Goal: Information Seeking & Learning: Learn about a topic

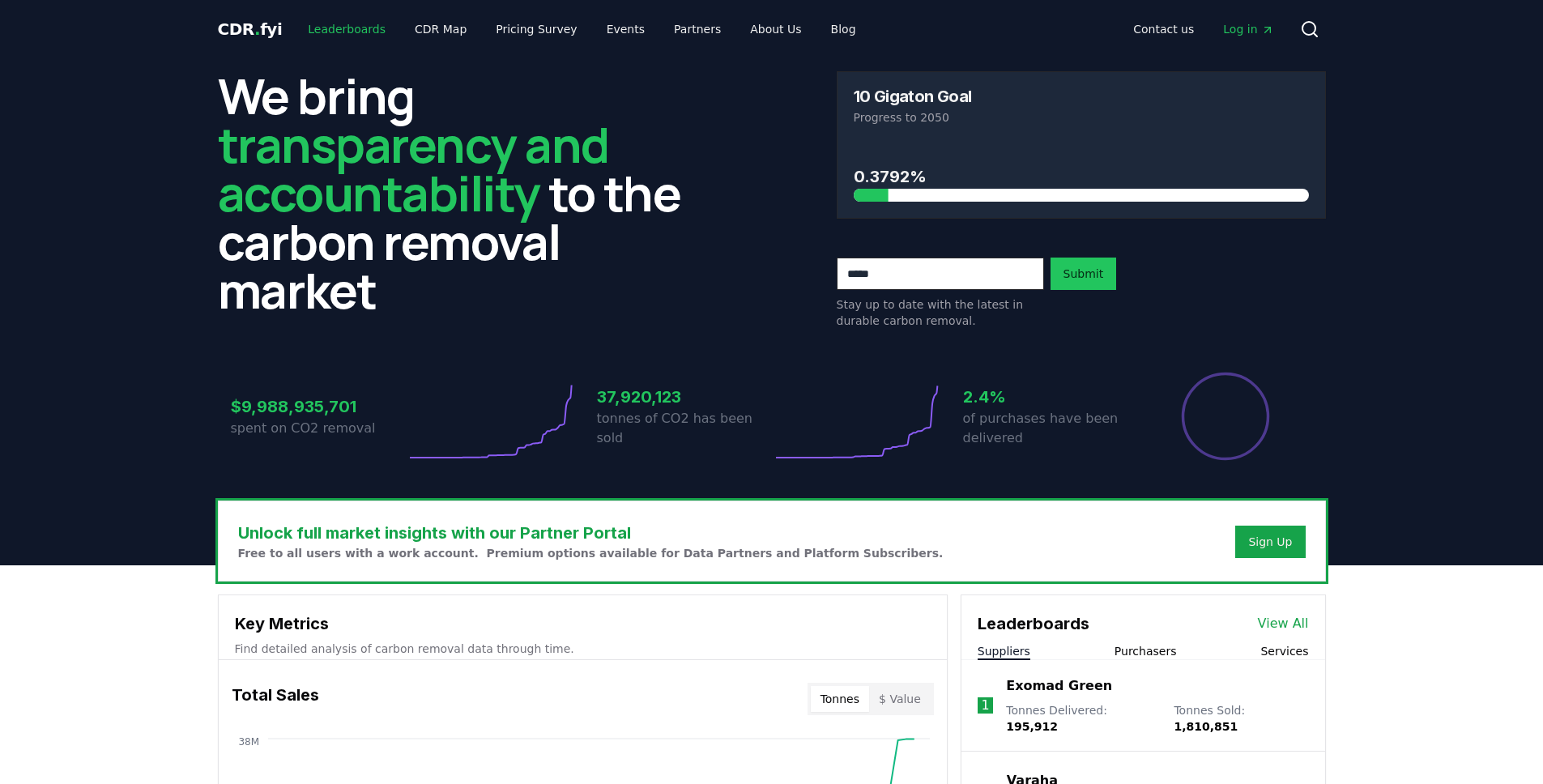
click at [311, 28] on link "Leaderboards" at bounding box center [347, 29] width 104 height 29
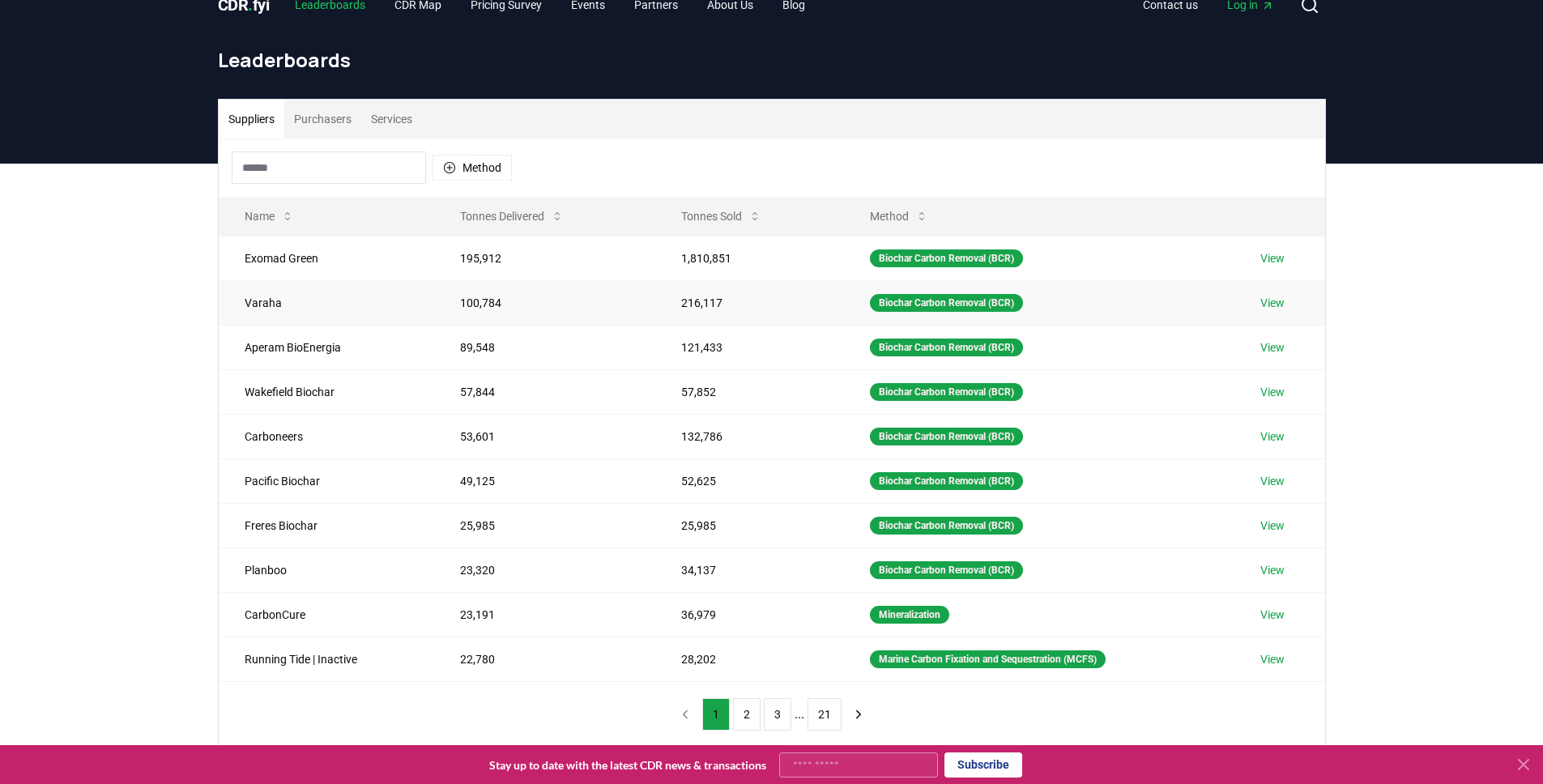
scroll to position [53, 0]
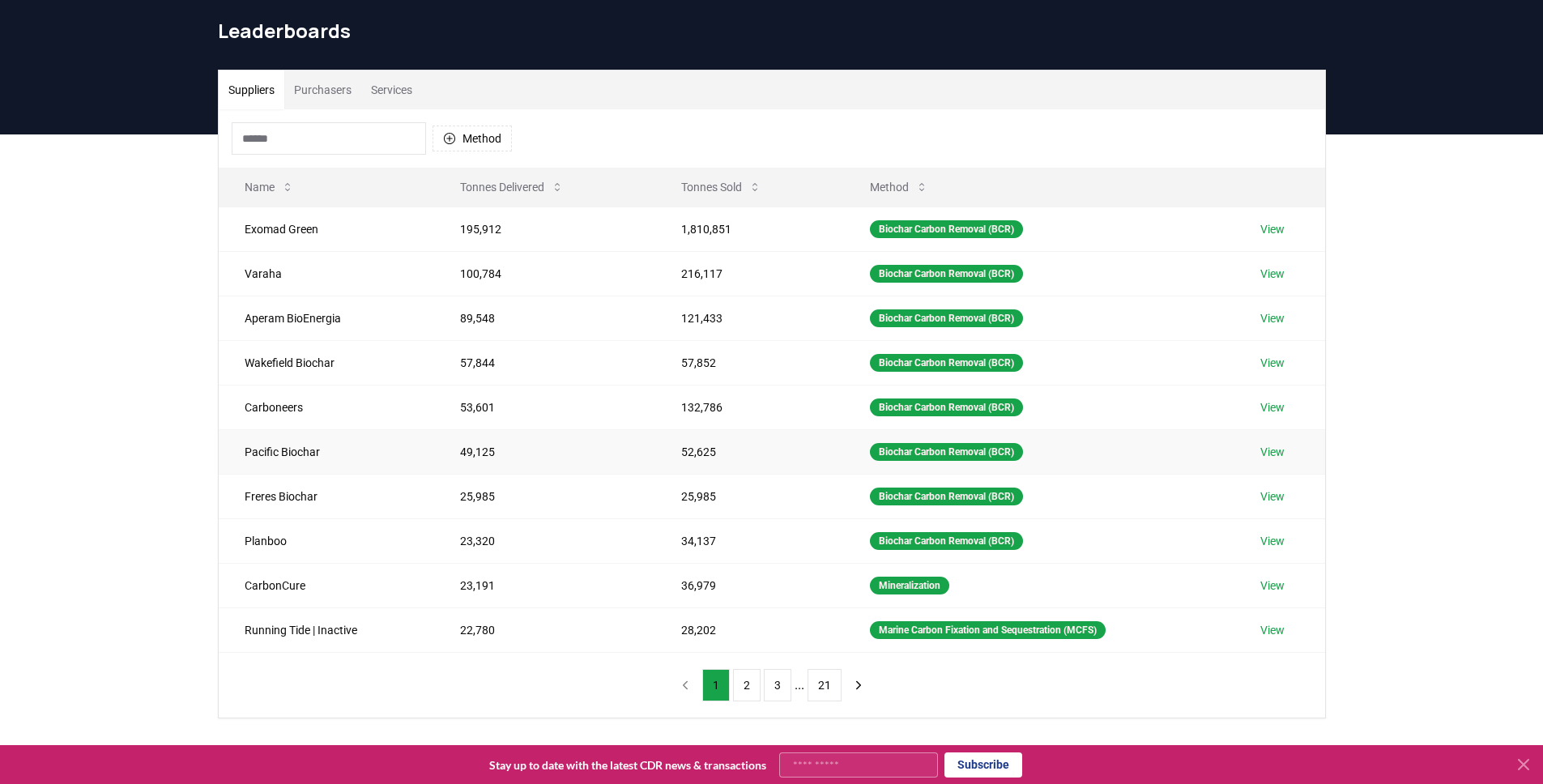
click at [320, 455] on td "Pacific Biochar" at bounding box center [326, 451] width 215 height 45
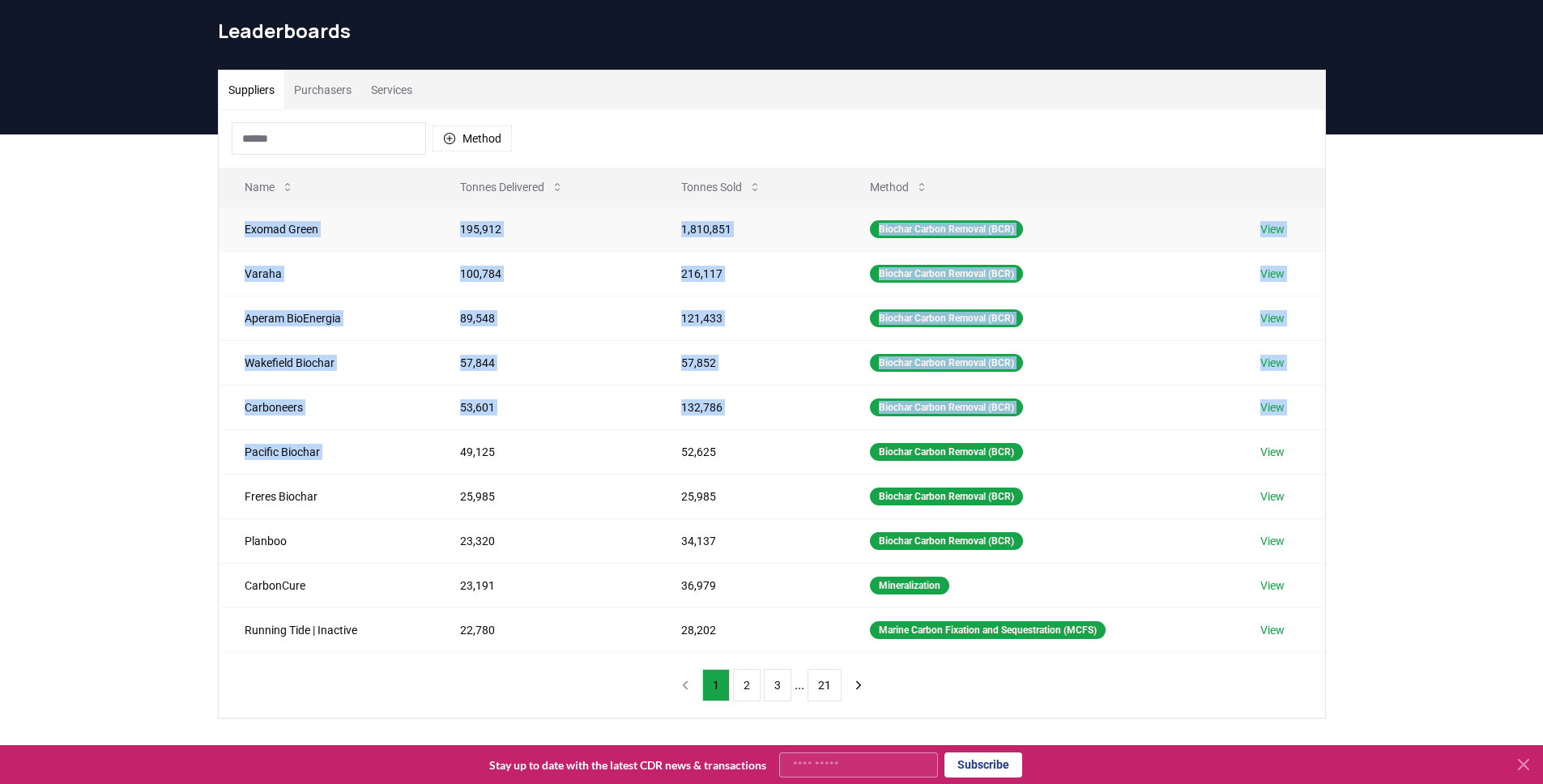
drag, startPoint x: 320, startPoint y: 455, endPoint x: 225, endPoint y: 225, distance: 248.8
click at [225, 225] on tbody "Exomad Green 195,912 1,810,851 Biochar Carbon Removal (BCR) View Varaha 100,784…" at bounding box center [771, 430] width 1106 height 446
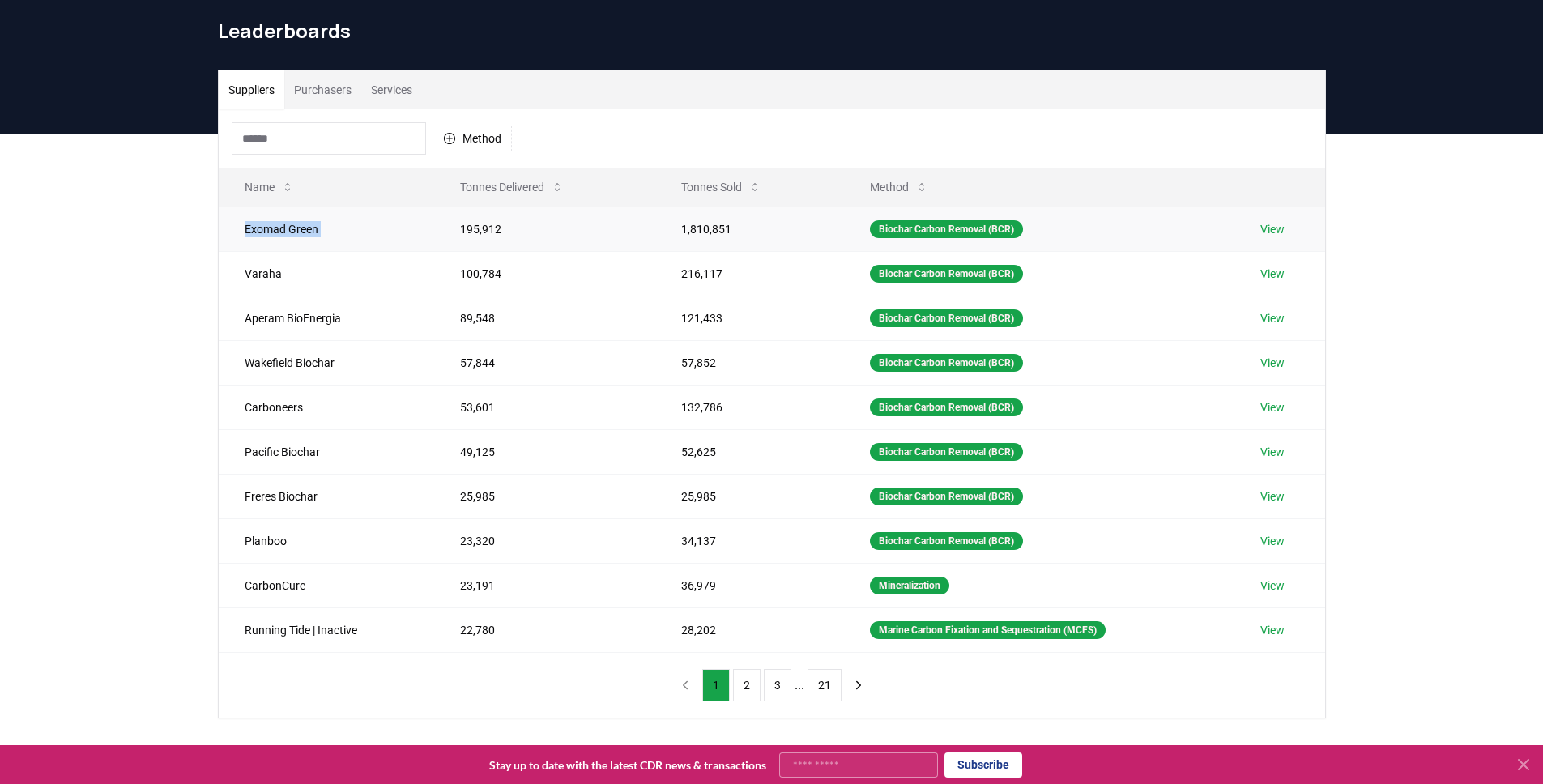
click at [226, 223] on td "Exomad Green" at bounding box center [326, 229] width 215 height 45
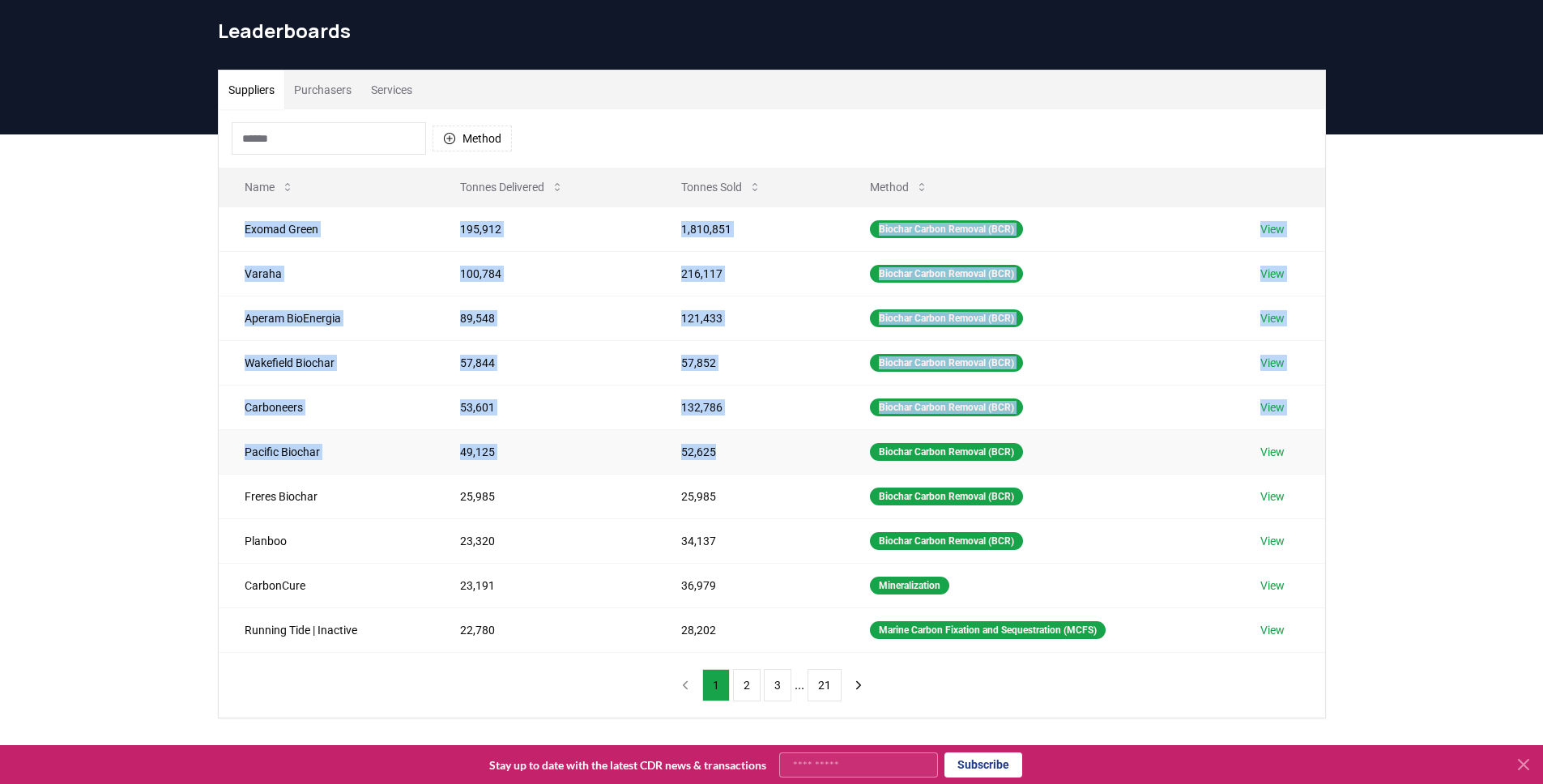
drag, startPoint x: 226, startPoint y: 223, endPoint x: 736, endPoint y: 464, distance: 564.1
click at [736, 464] on tbody "Exomad Green 195,912 1,810,851 Biochar Carbon Removal (BCR) View Varaha 100,784…" at bounding box center [771, 430] width 1106 height 446
click at [736, 464] on td "52,625" at bounding box center [749, 451] width 188 height 45
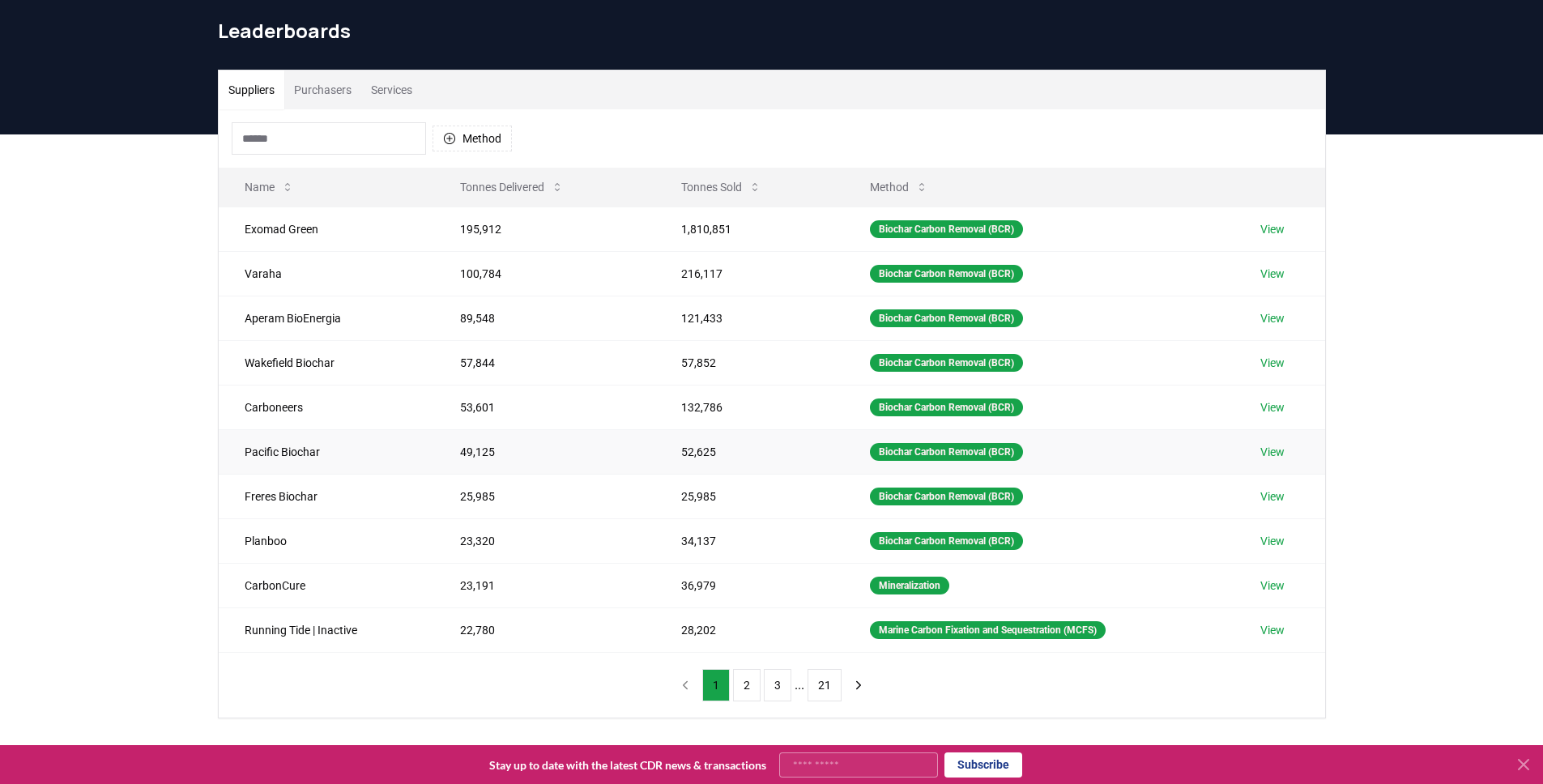
click at [736, 464] on td "52,625" at bounding box center [749, 451] width 188 height 45
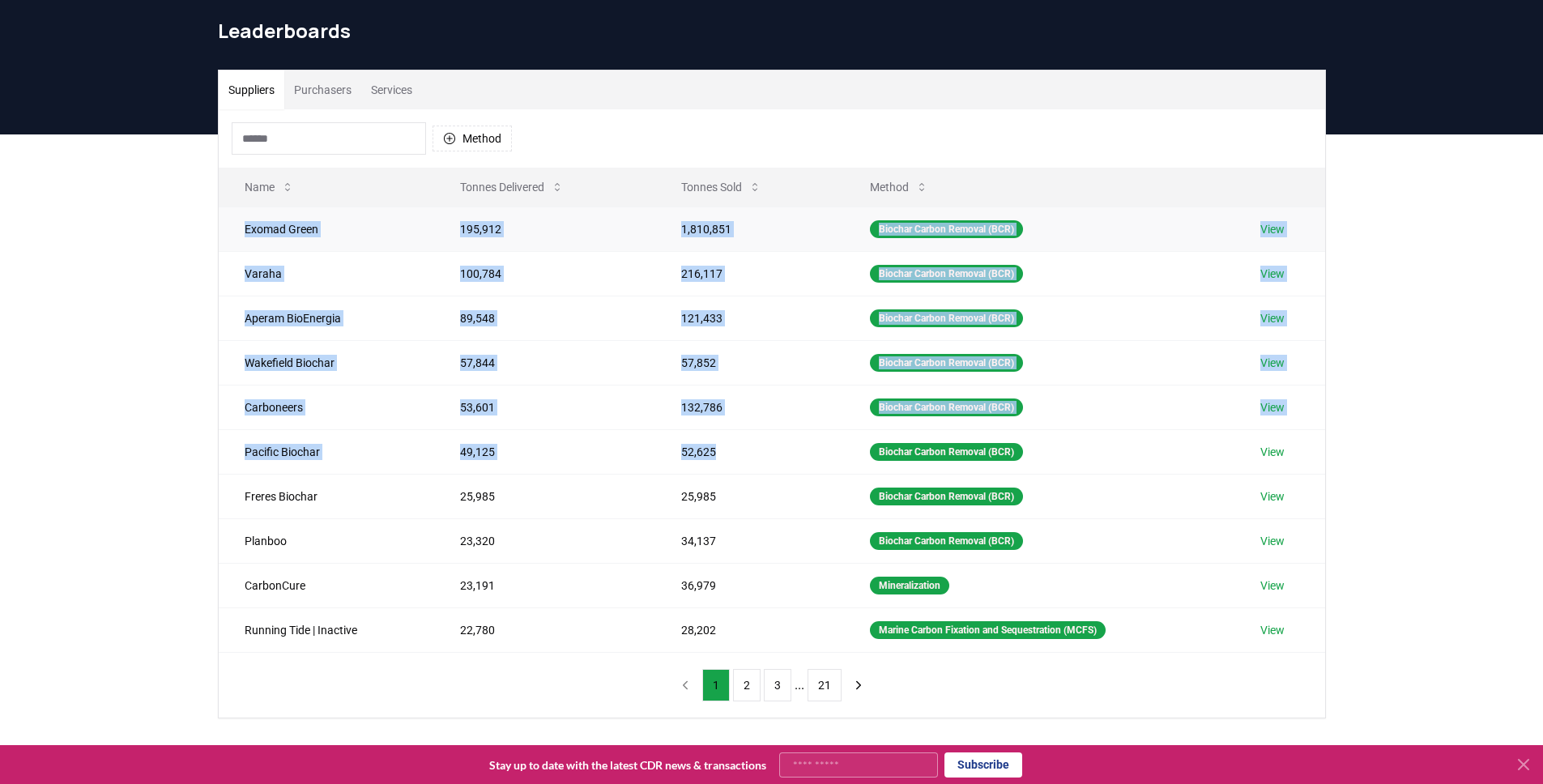
drag, startPoint x: 736, startPoint y: 464, endPoint x: 260, endPoint y: 237, distance: 527.4
click at [260, 237] on tbody "Exomad Green 195,912 1,810,851 Biochar Carbon Removal (BCR) View Varaha 100,784…" at bounding box center [771, 430] width 1106 height 446
click at [259, 236] on td "Exomad Green" at bounding box center [326, 229] width 215 height 45
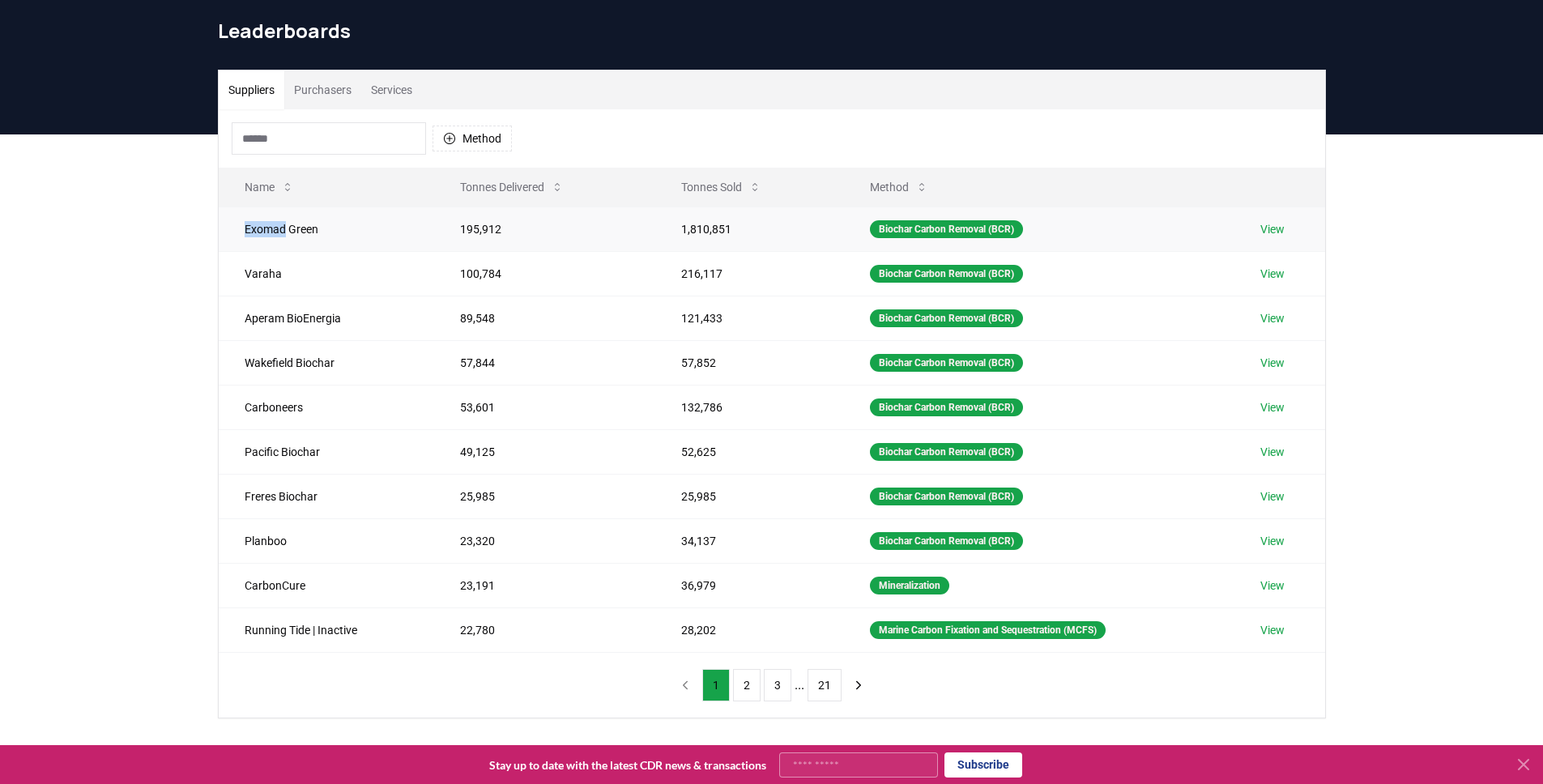
click at [259, 236] on td "Exomad Green" at bounding box center [326, 229] width 215 height 45
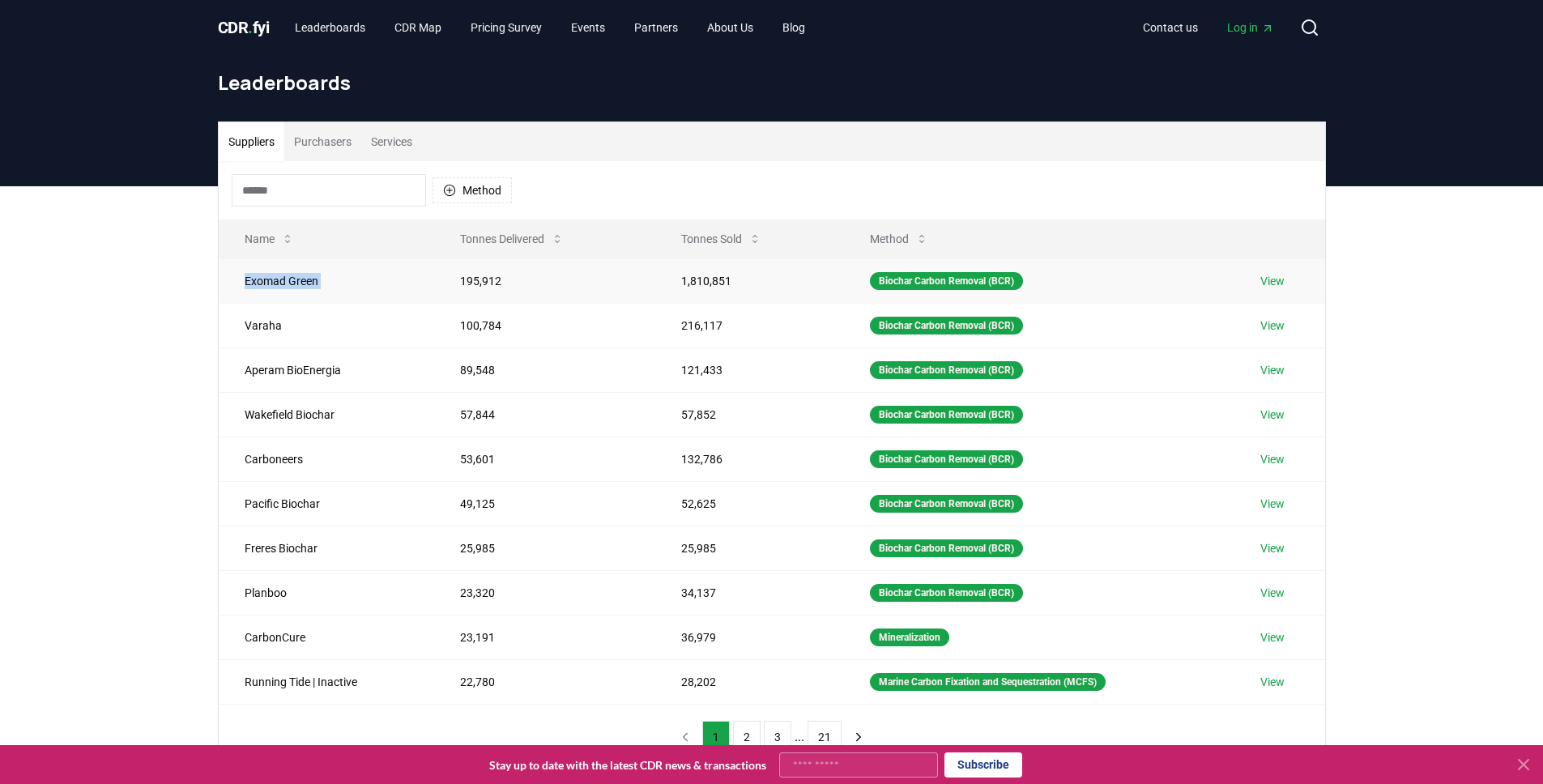
scroll to position [0, 0]
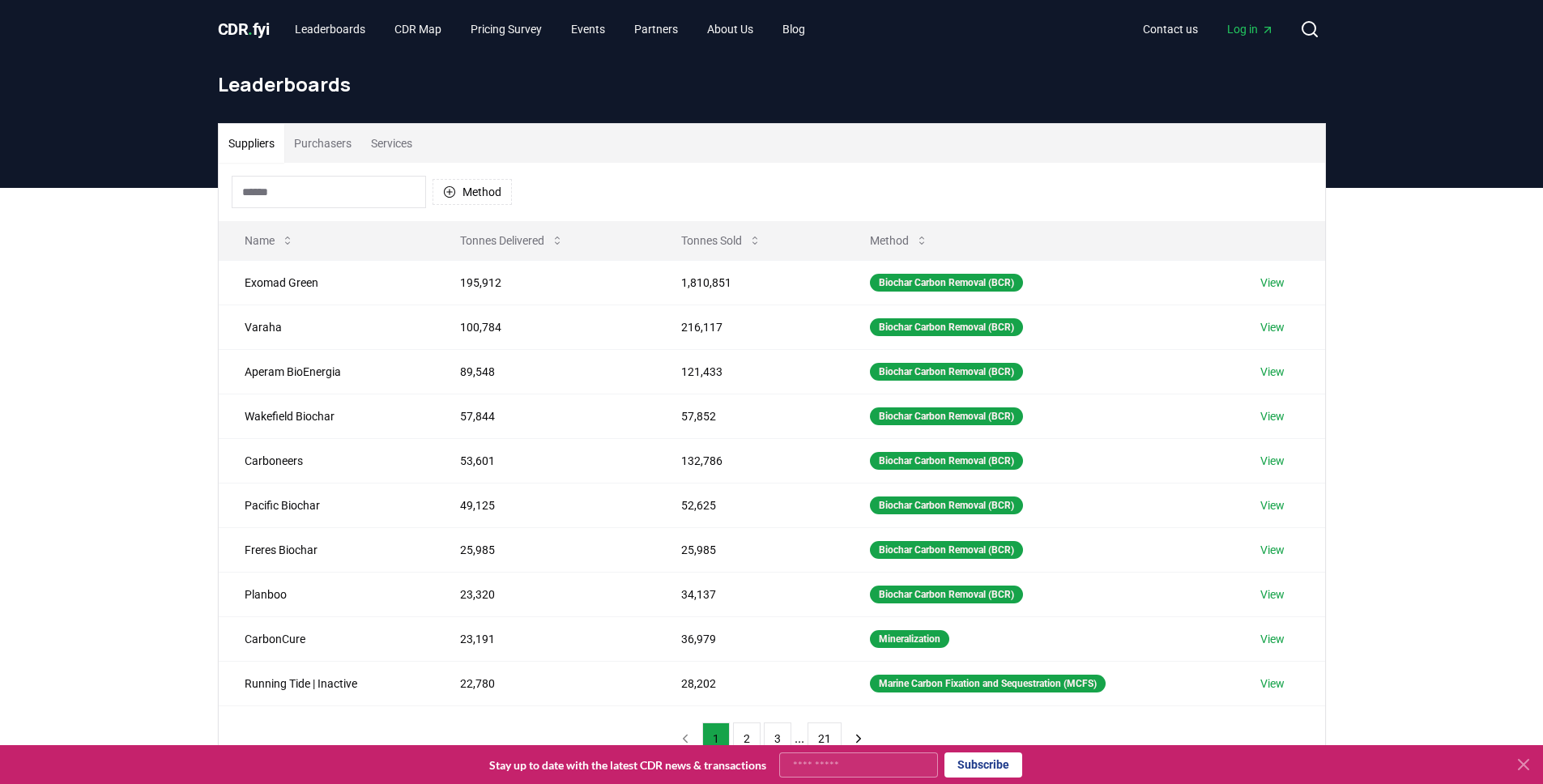
click at [129, 302] on div "Suppliers Purchasers Services Method Name Tonnes Delivered Tonnes Sold Method E…" at bounding box center [771, 512] width 1543 height 649
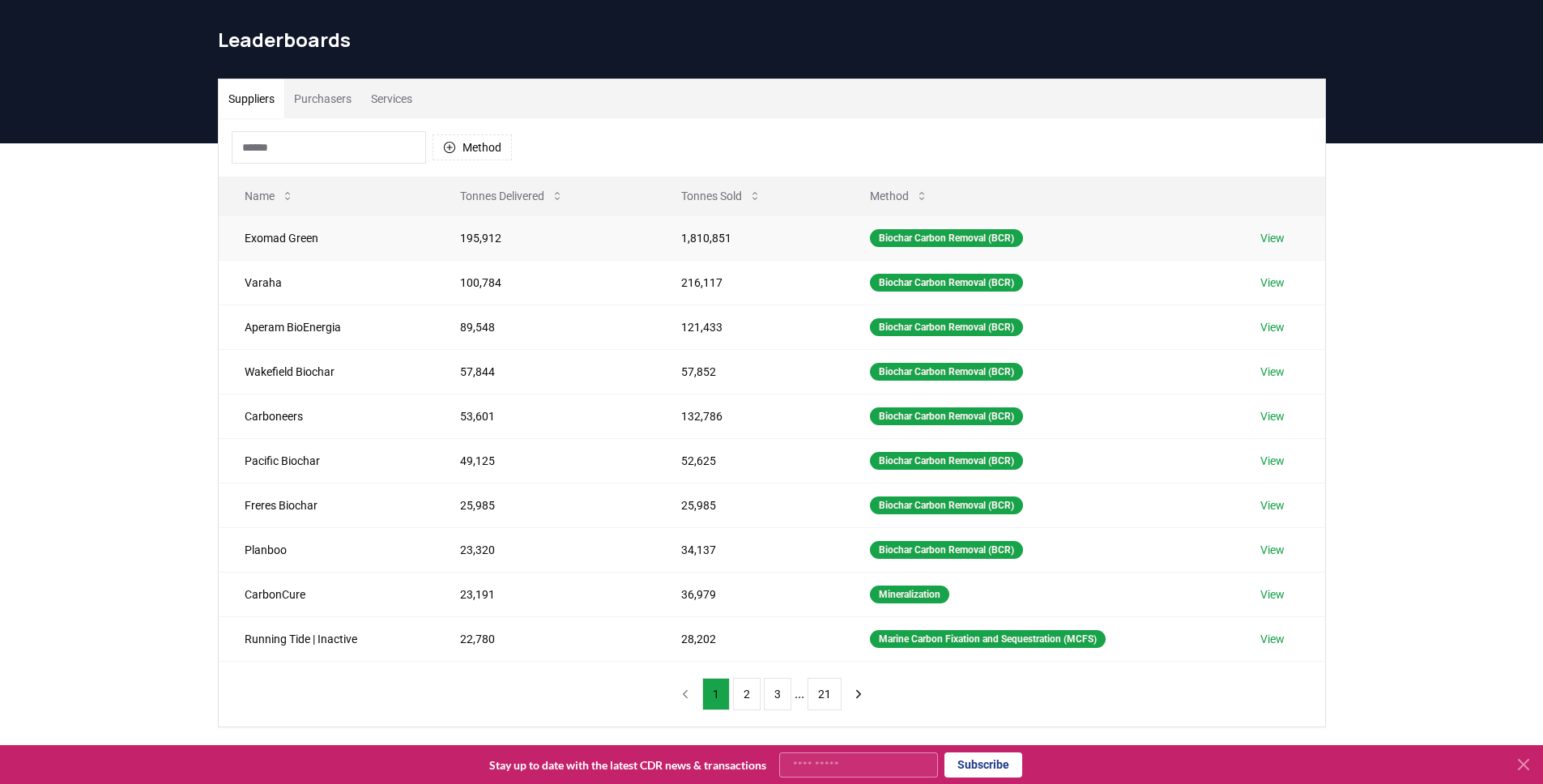
scroll to position [45, 0]
click at [746, 693] on button "2" at bounding box center [747, 693] width 27 height 33
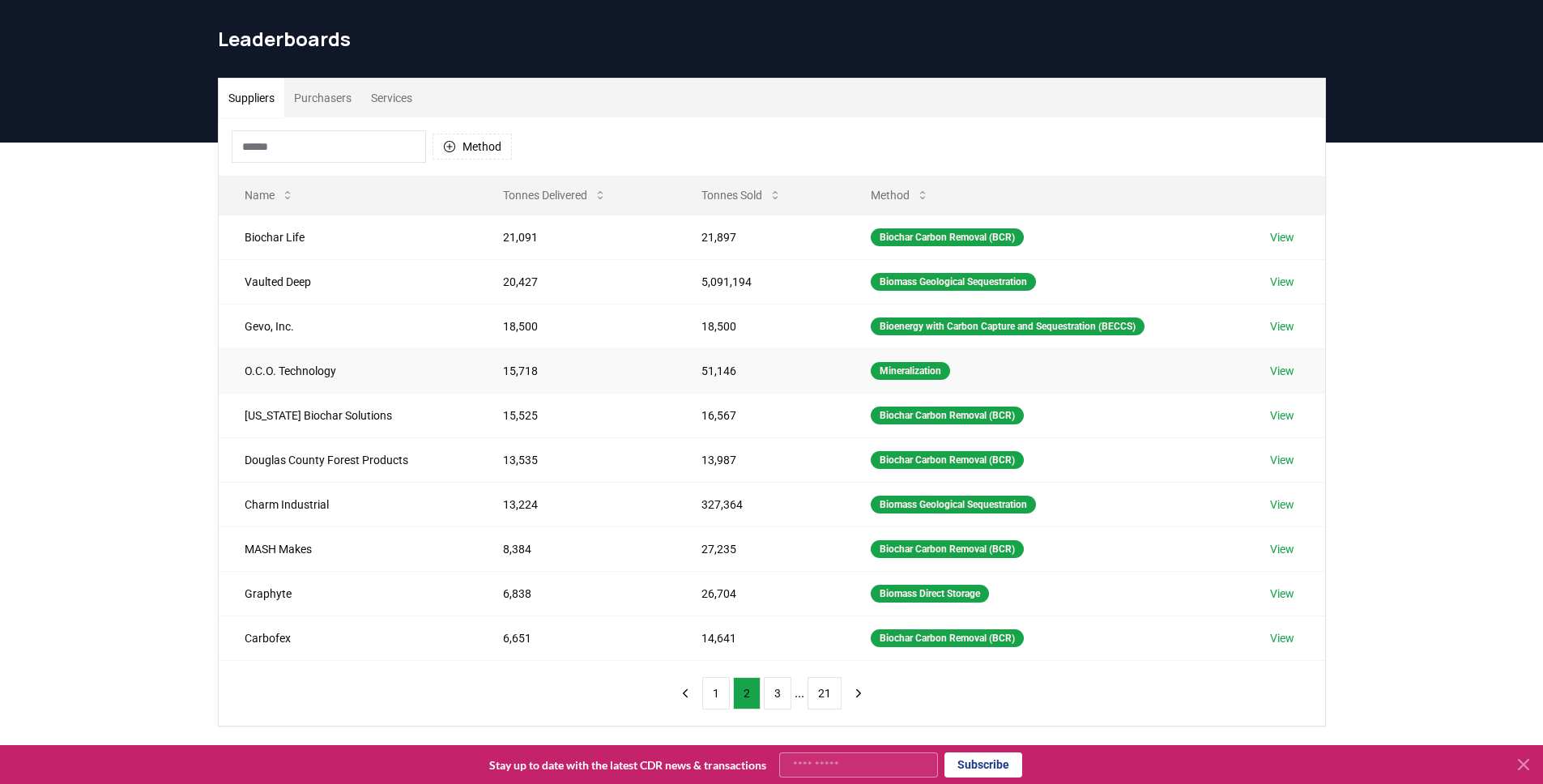
click at [358, 368] on td "O.C.O. Technology" at bounding box center [348, 371] width 259 height 45
click at [335, 289] on td "Vaulted Deep" at bounding box center [348, 282] width 259 height 45
click at [335, 288] on td "Vaulted Deep" at bounding box center [348, 282] width 259 height 45
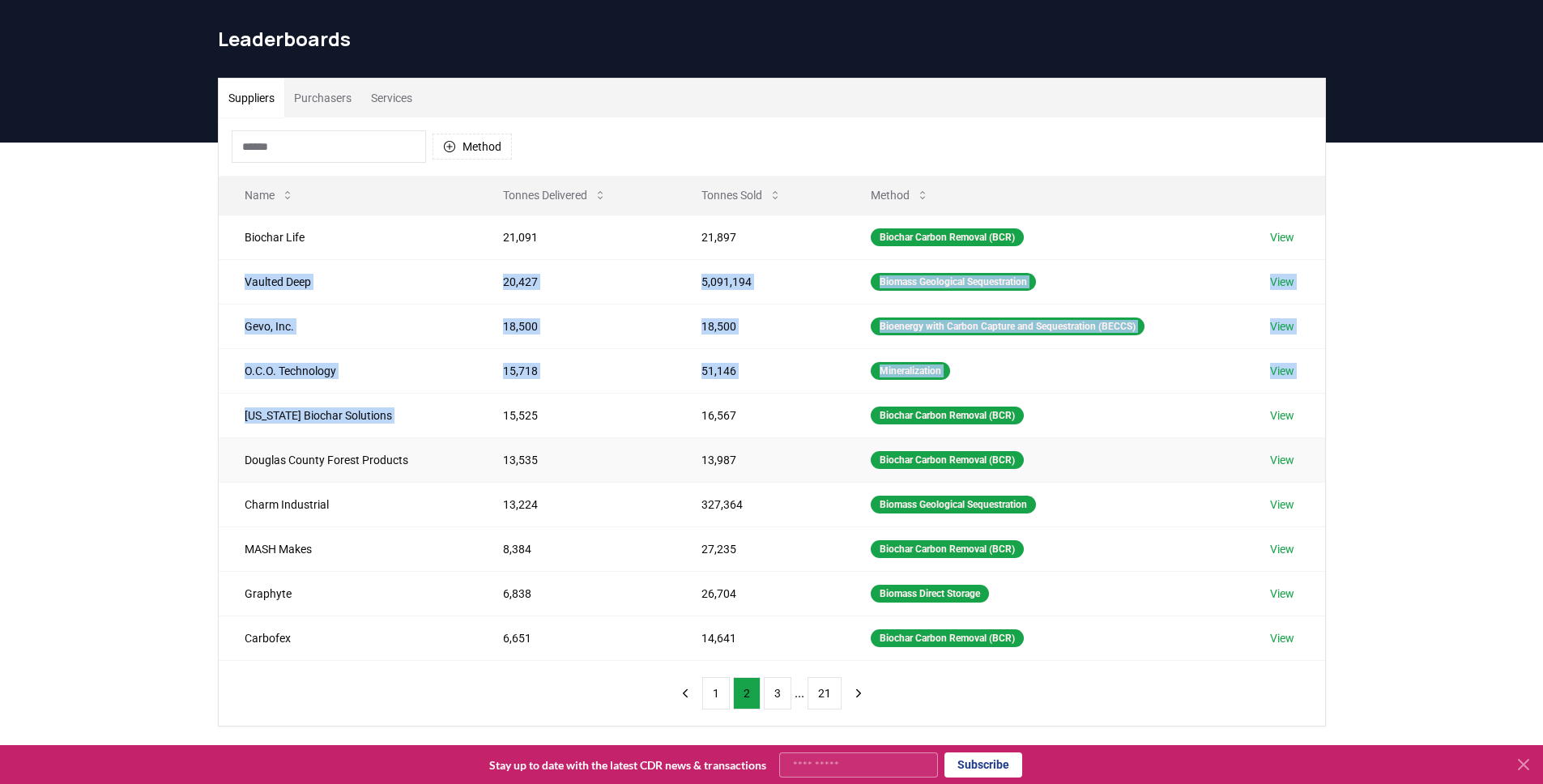
drag, startPoint x: 335, startPoint y: 288, endPoint x: 375, endPoint y: 446, distance: 163.0
click at [375, 446] on tbody "Biochar Life 21,091 21,897 Biochar Carbon Removal (BCR) View Vaulted Deep 20,42…" at bounding box center [771, 437] width 1106 height 446
click at [375, 446] on td "Douglas County Forest Products" at bounding box center [348, 460] width 259 height 45
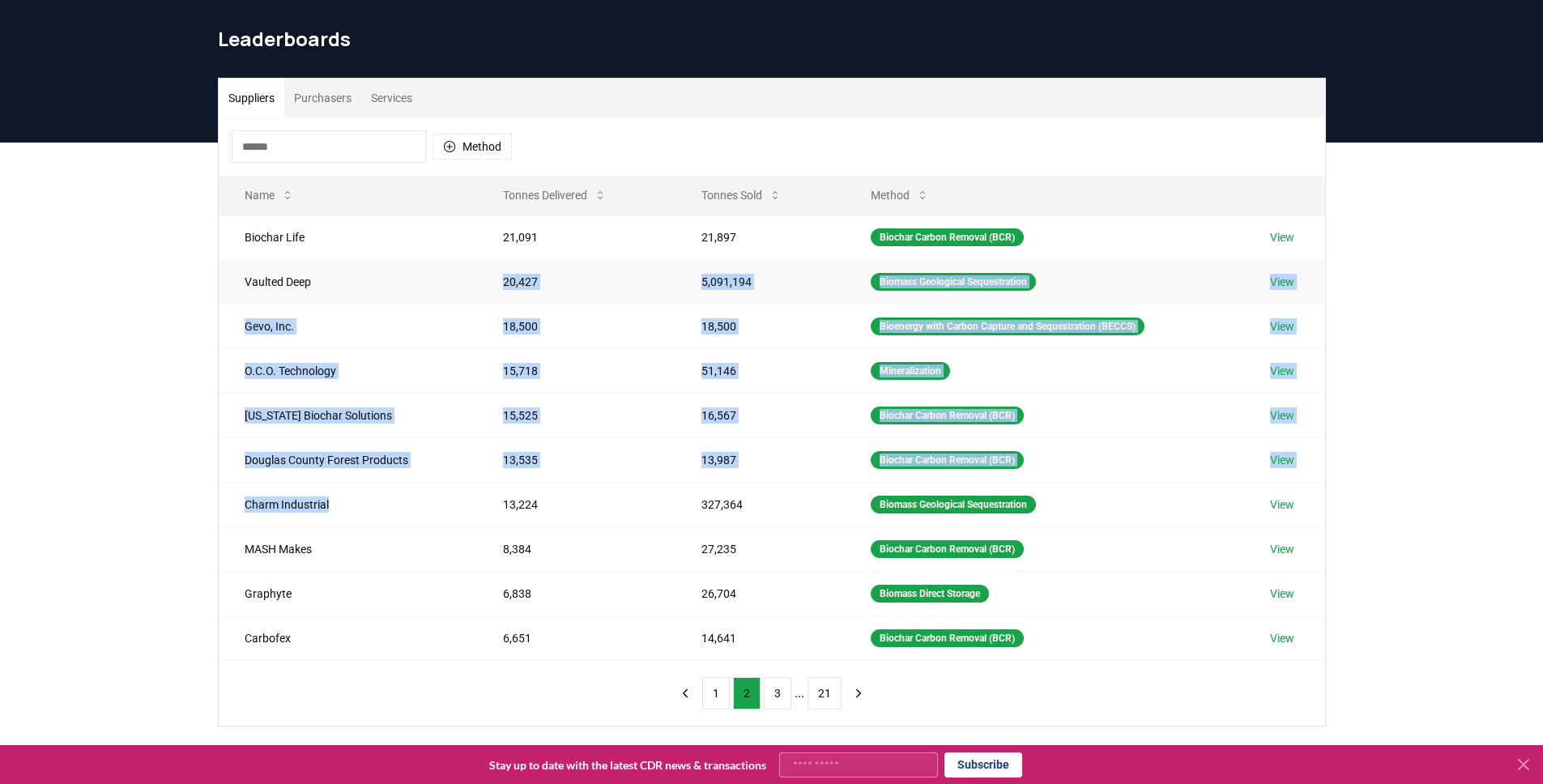
drag, startPoint x: 392, startPoint y: 483, endPoint x: 408, endPoint y: 286, distance: 197.6
click at [408, 290] on tbody "Biochar Life 21,091 21,897 Biochar Carbon Removal (BCR) View Vaulted Deep 20,42…" at bounding box center [771, 437] width 1106 height 446
click at [408, 286] on td "Vaulted Deep" at bounding box center [348, 282] width 259 height 45
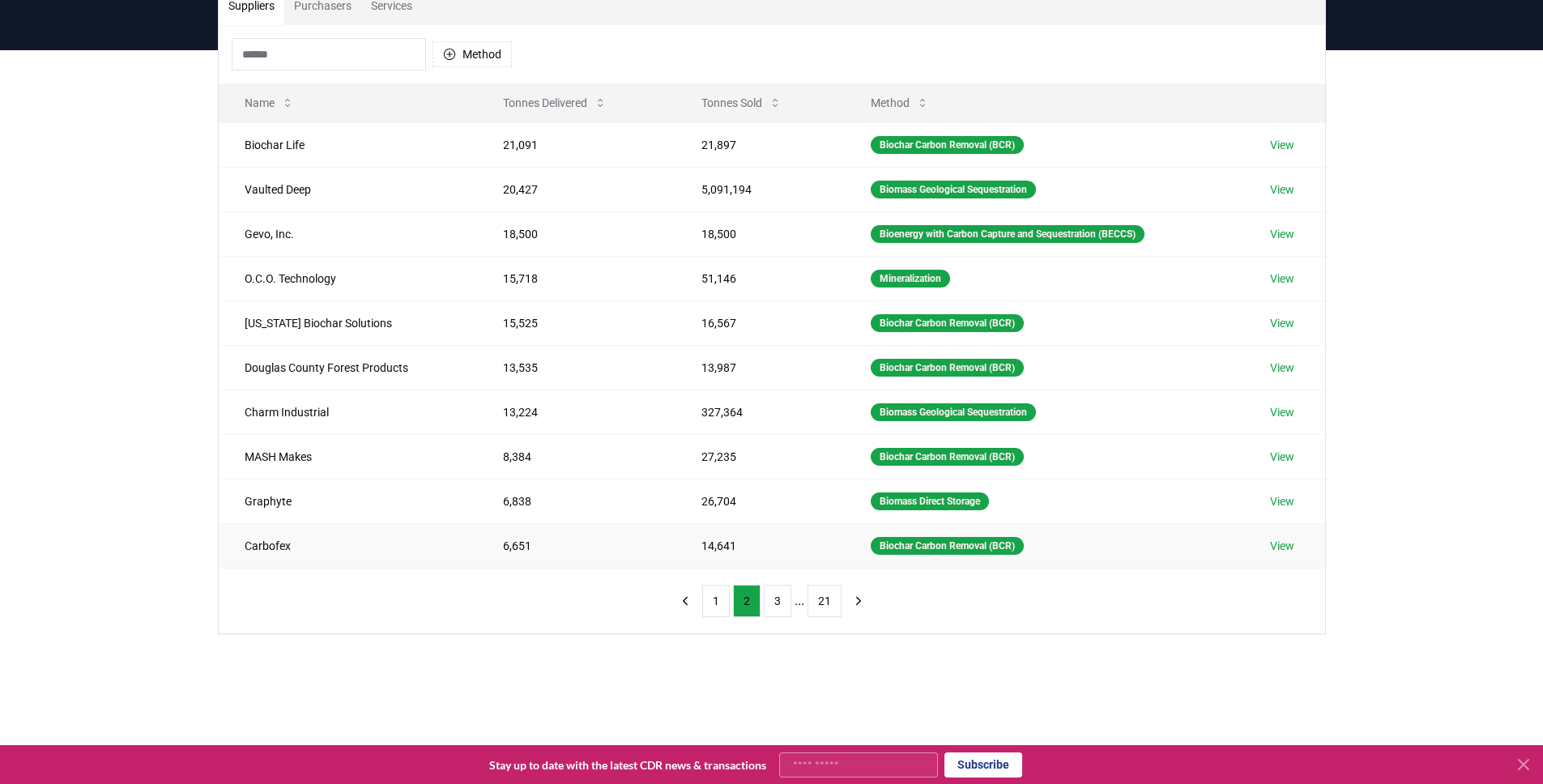
scroll to position [139, 0]
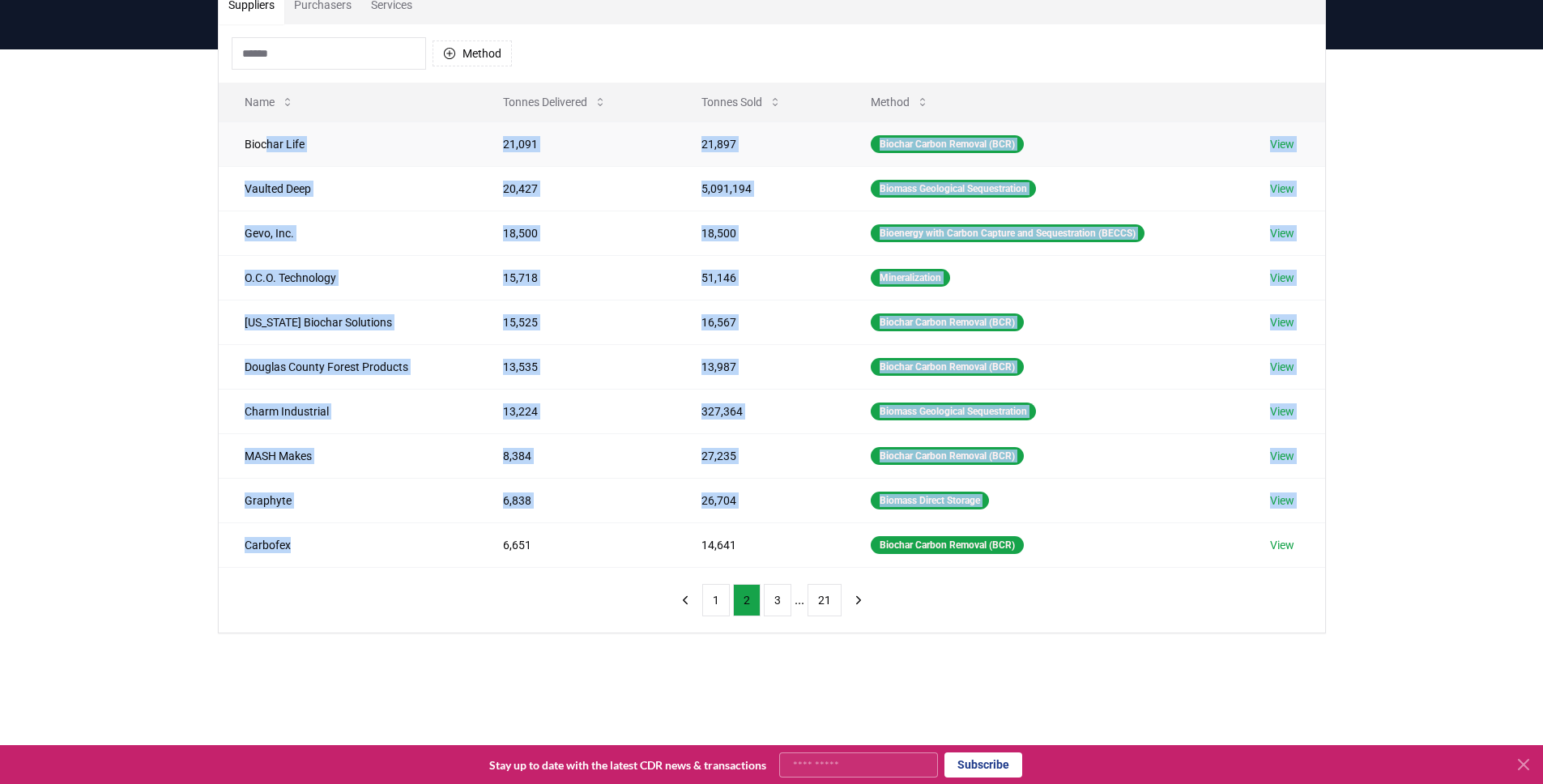
drag, startPoint x: 395, startPoint y: 562, endPoint x: 268, endPoint y: 141, distance: 439.7
click at [270, 142] on tbody "Biochar Life 21,091 21,897 Biochar Carbon Removal (BCR) View Vaulted Deep 20,42…" at bounding box center [771, 345] width 1106 height 446
click at [268, 141] on td "Biochar Life" at bounding box center [348, 144] width 259 height 45
